Goal: Communication & Community: Answer question/provide support

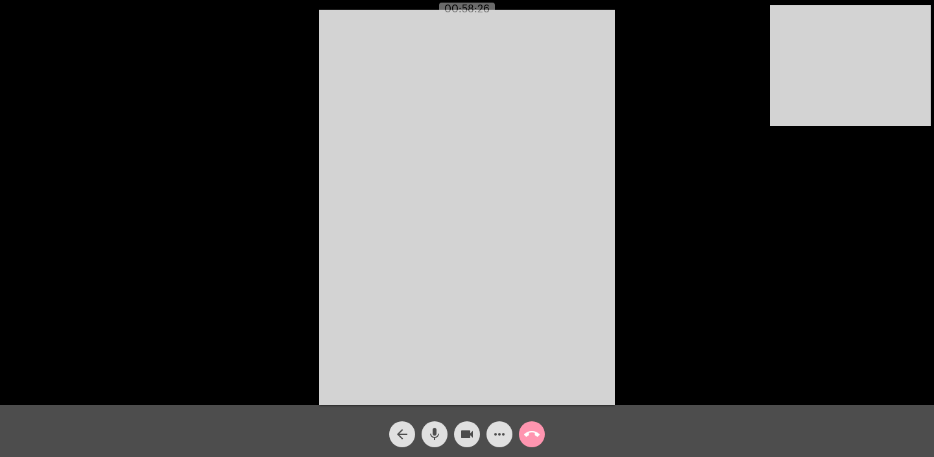
click at [530, 434] on mat-icon "call_end" at bounding box center [532, 434] width 16 height 16
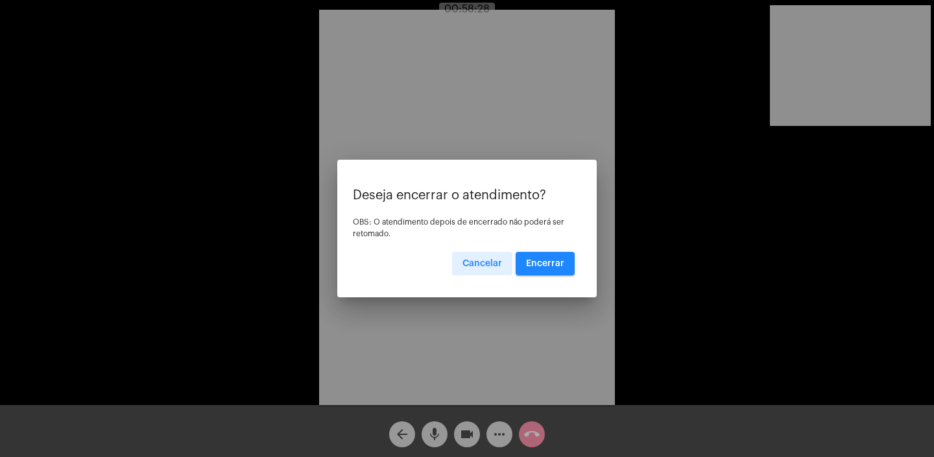
click at [539, 266] on span "Encerrar" at bounding box center [545, 263] width 38 height 9
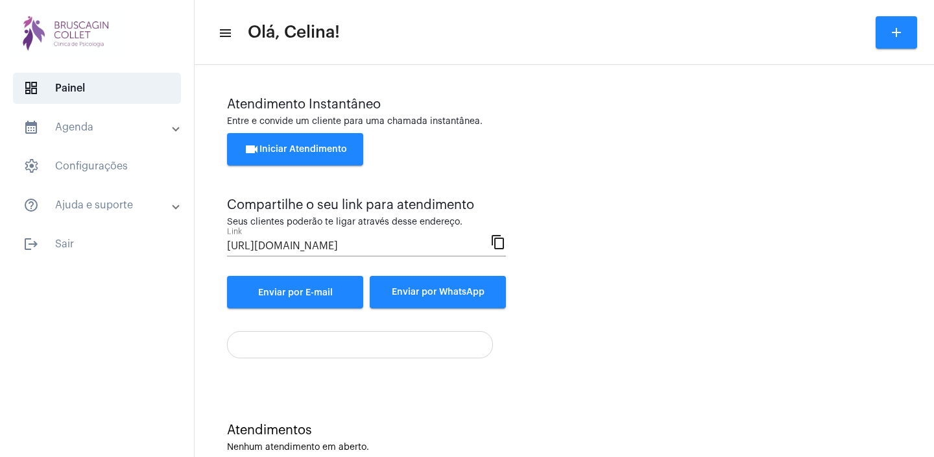
click at [285, 154] on span "videocam Iniciar Atendimento" at bounding box center [295, 149] width 103 height 9
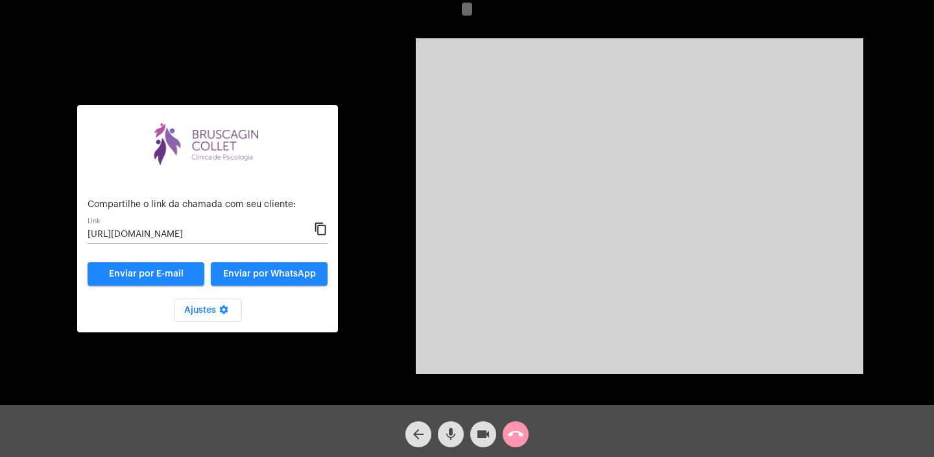
click at [320, 232] on mat-icon "content_copy" at bounding box center [321, 229] width 14 height 16
